Goal: Navigation & Orientation: Find specific page/section

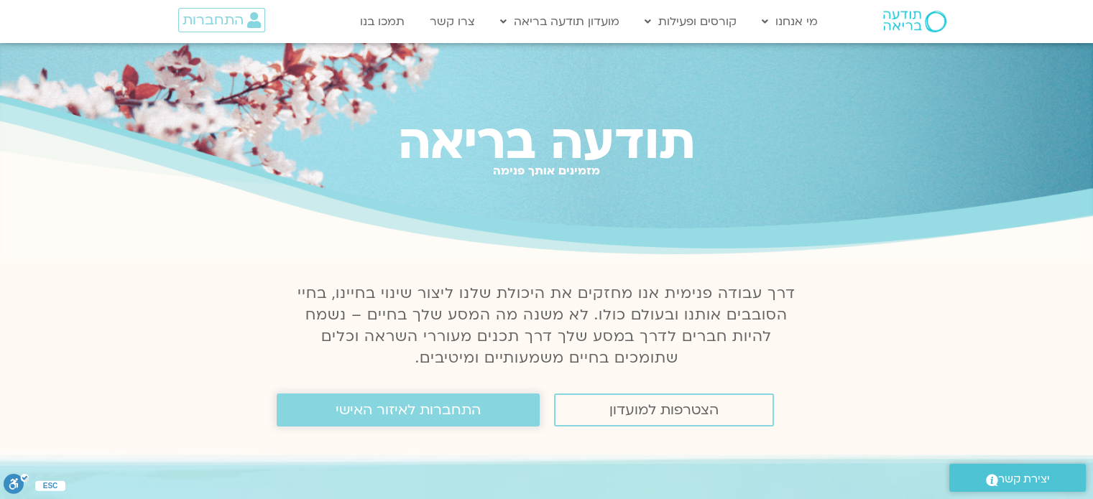
click at [466, 415] on span "התחברות לאיזור האישי" at bounding box center [407, 410] width 145 height 16
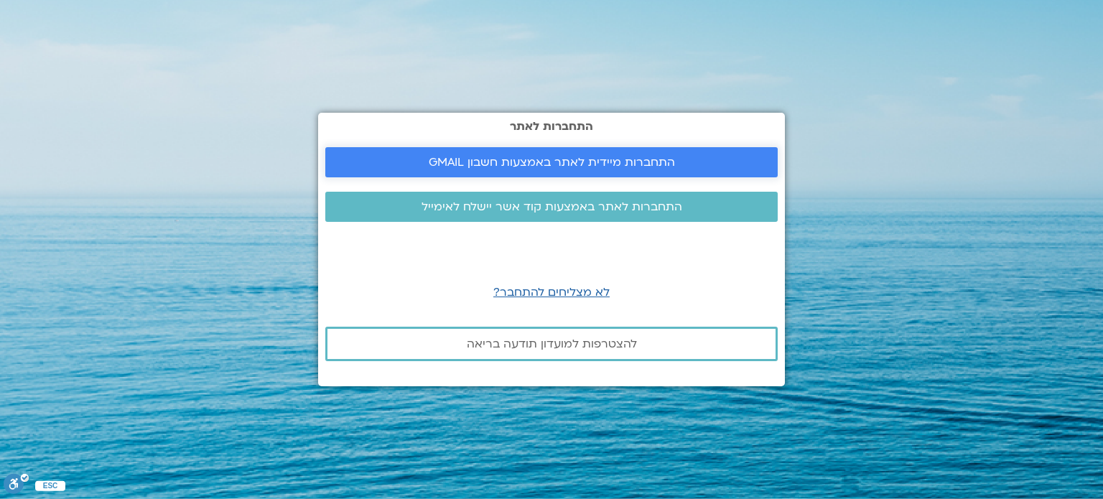
click at [542, 156] on span "התחברות מיידית לאתר באמצעות חשבון GMAIL" at bounding box center [552, 162] width 246 height 13
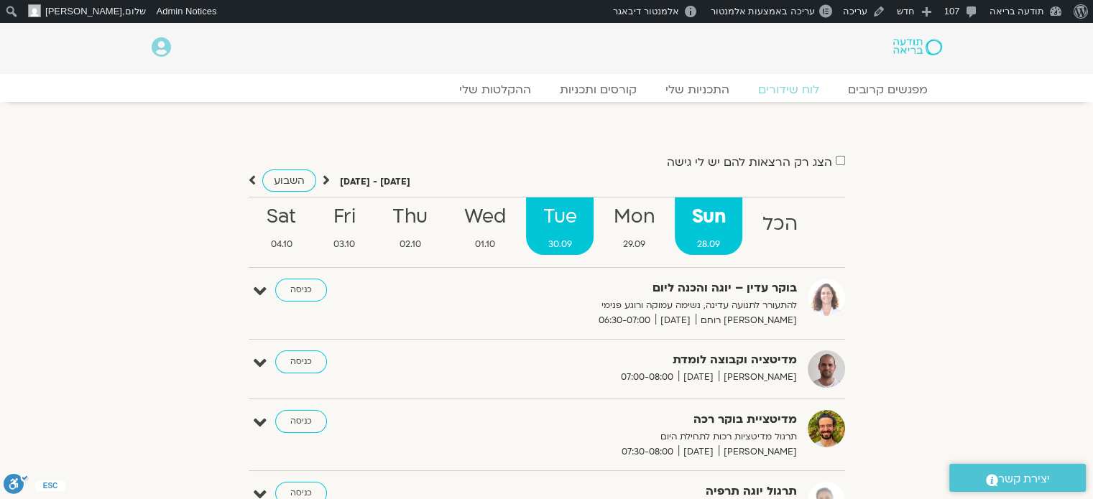
click at [560, 230] on strong "Tue" at bounding box center [560, 217] width 68 height 32
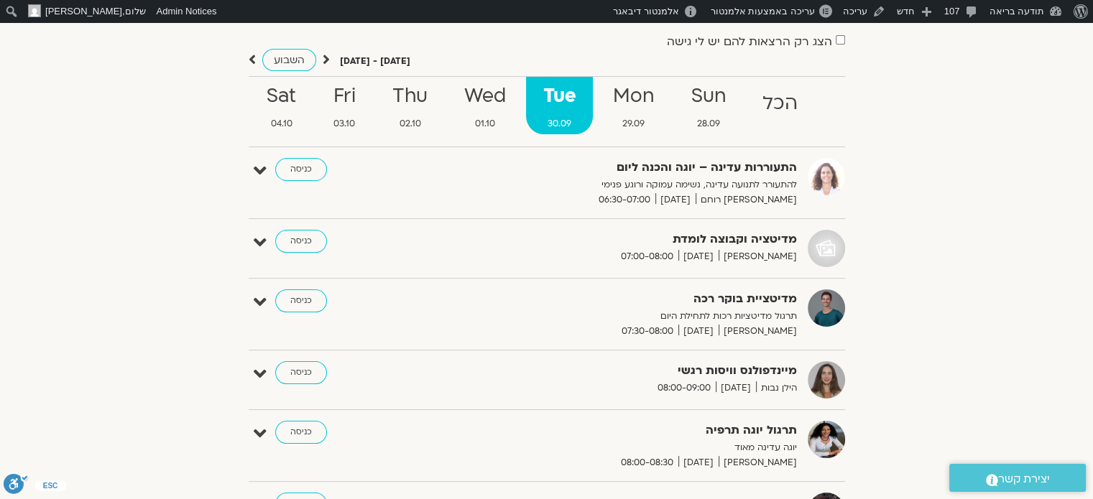
scroll to position [144, 0]
